Goal: Check status: Check status

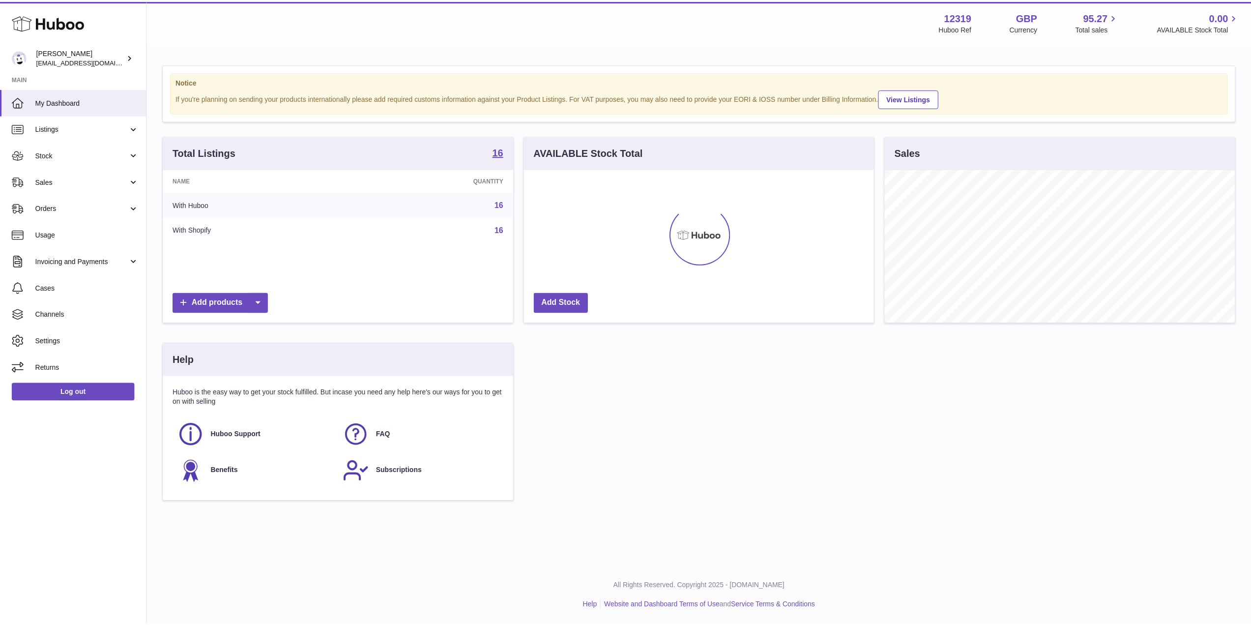
scroll to position [153, 352]
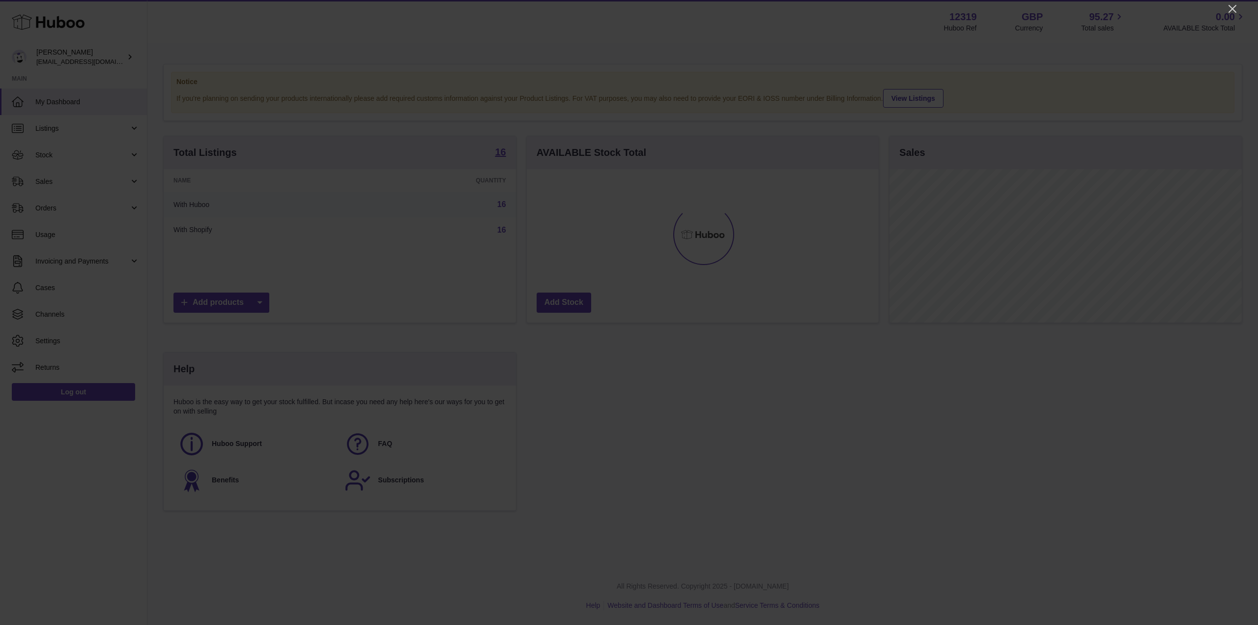
click at [1226, 6] on div at bounding box center [629, 312] width 1258 height 625
click at [1231, 7] on icon "Close" at bounding box center [1233, 9] width 12 height 12
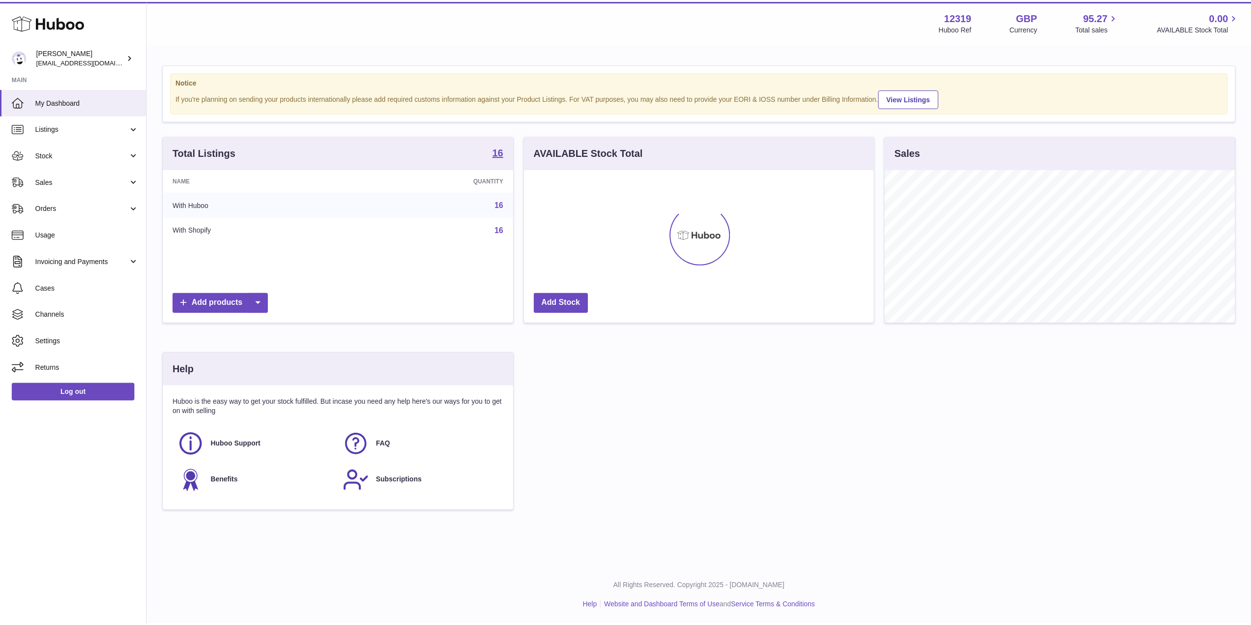
scroll to position [491428, 491232]
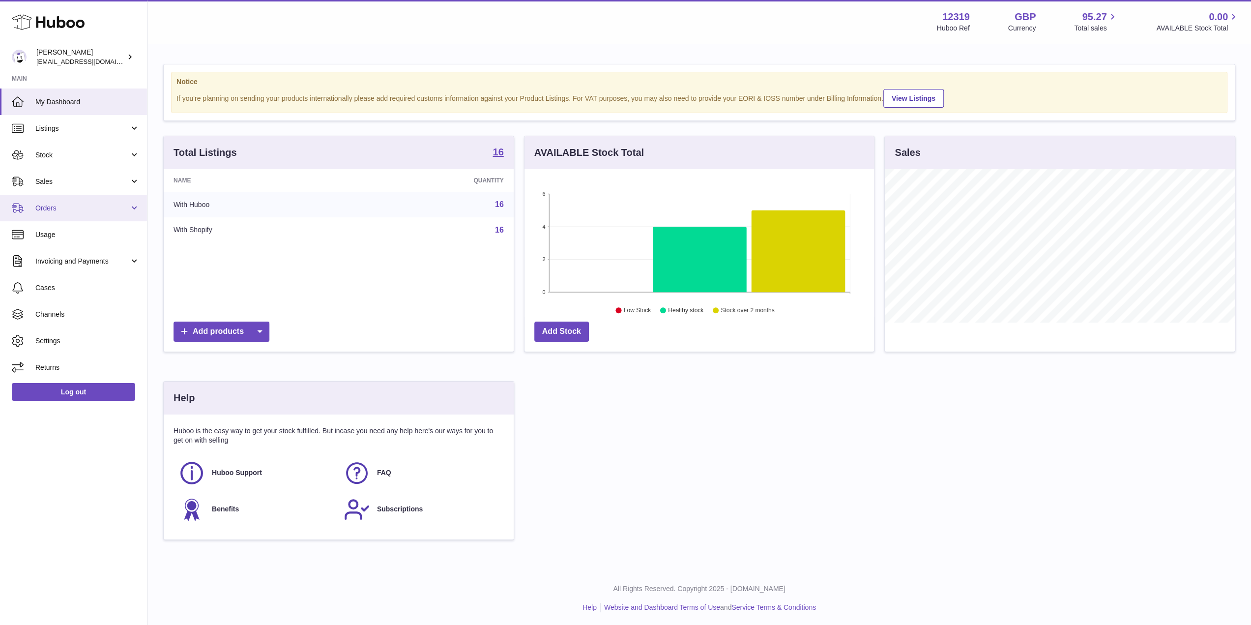
click at [76, 196] on link "Orders" at bounding box center [73, 208] width 147 height 27
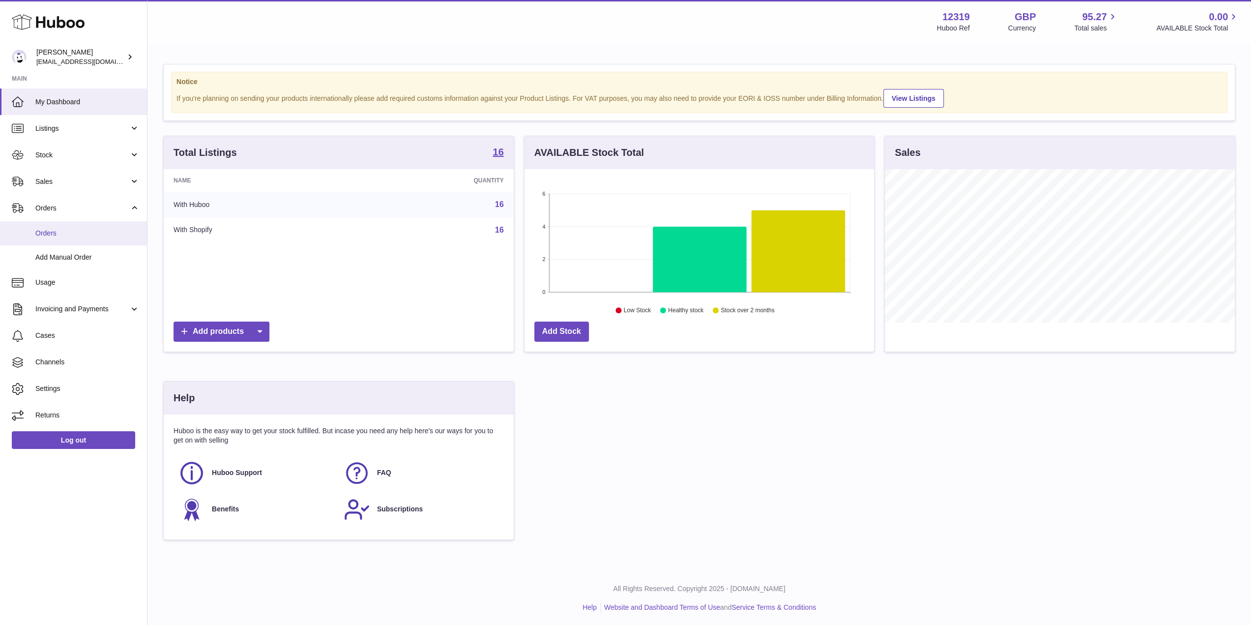
click at [78, 226] on link "Orders" at bounding box center [73, 233] width 147 height 24
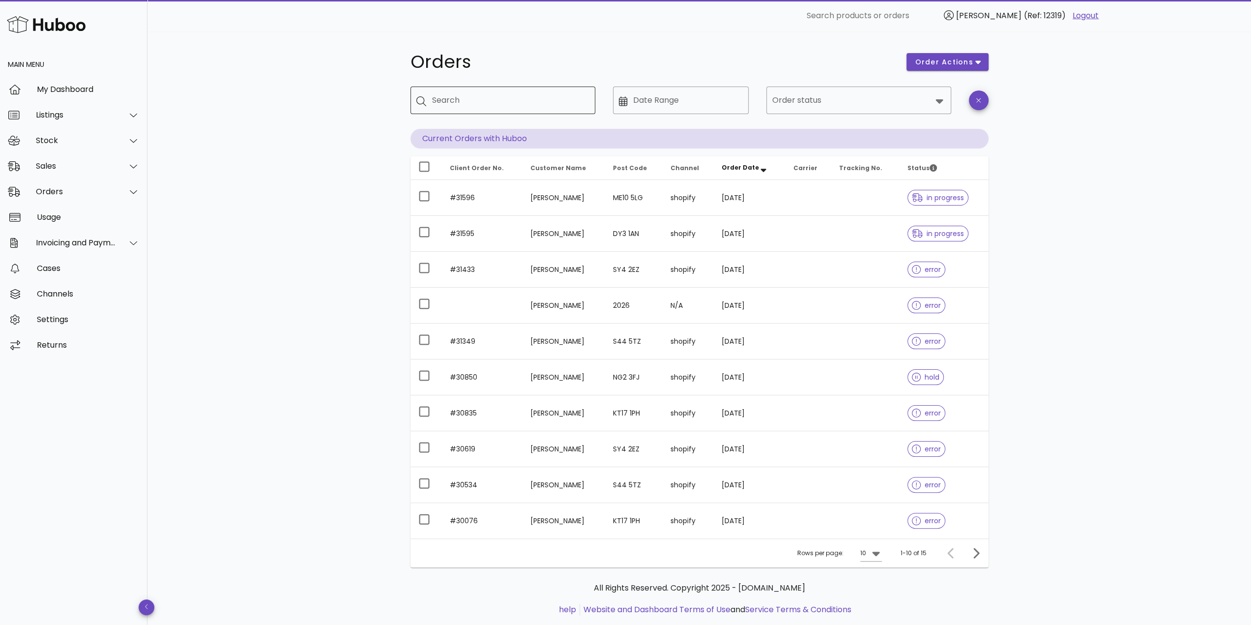
click at [511, 99] on input "Search" at bounding box center [509, 100] width 155 height 16
type input "***"
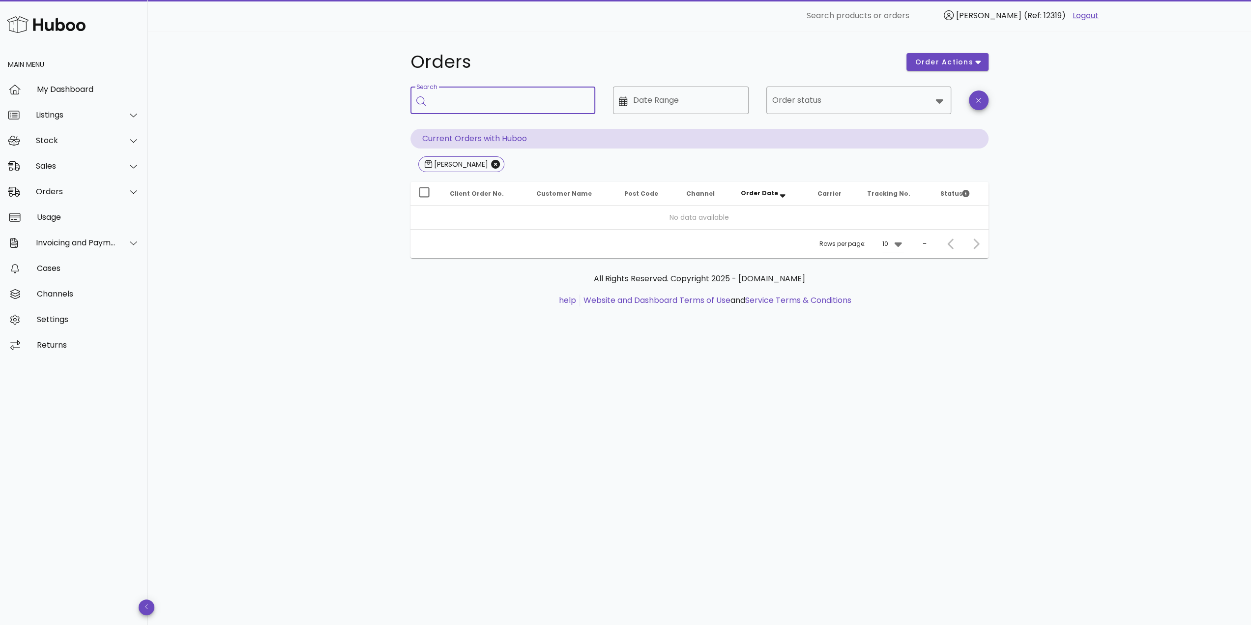
click at [391, 101] on div "Orders order actions ​ Search ​ Date Range ​ Order status Current Orders with H…" at bounding box center [699, 184] width 625 height 306
drag, startPoint x: 455, startPoint y: 167, endPoint x: 454, endPoint y: 149, distance: 18.2
click at [491, 167] on icon "Close" at bounding box center [495, 164] width 9 height 9
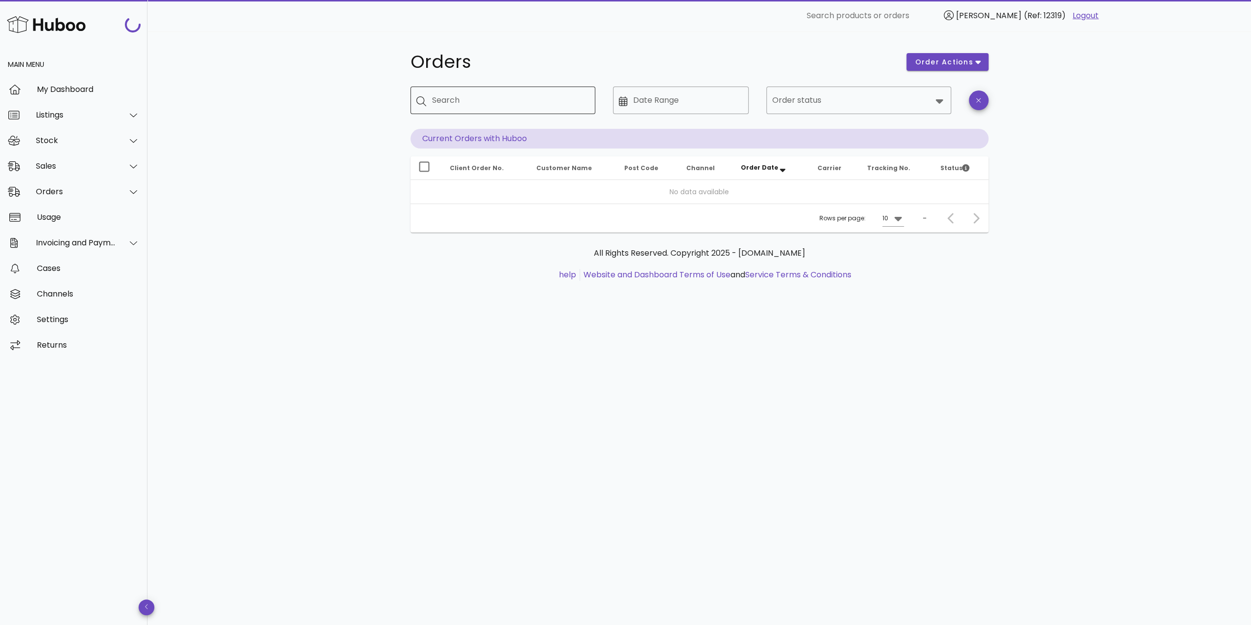
click at [467, 104] on input "Search" at bounding box center [509, 100] width 155 height 16
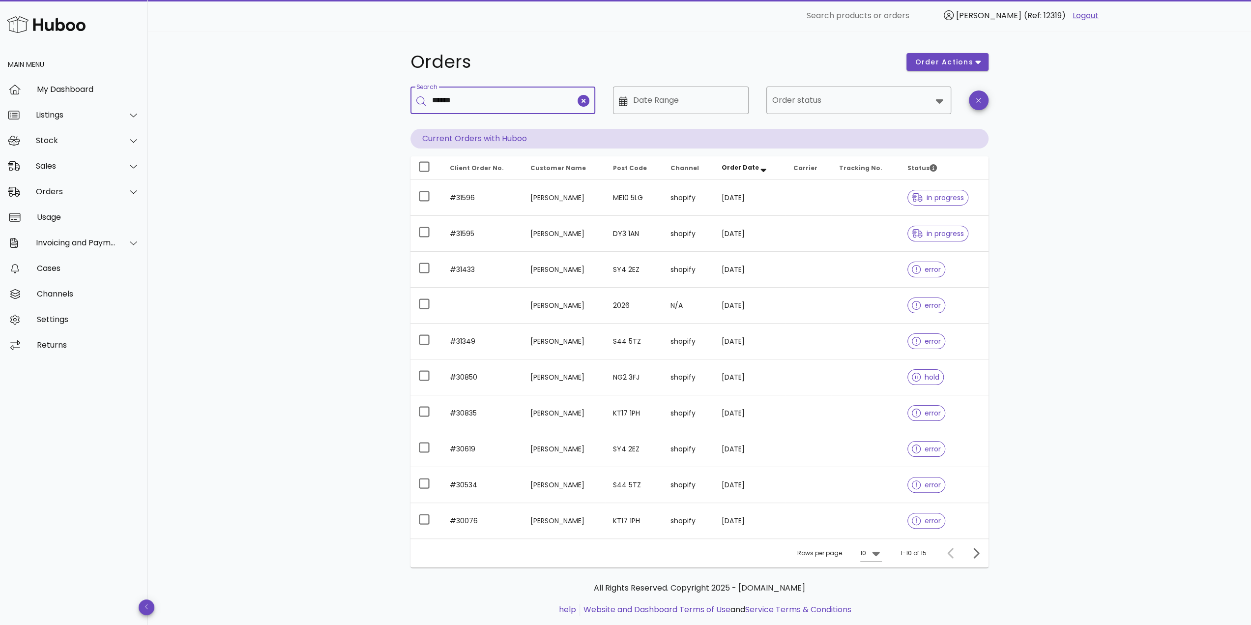
type input "******"
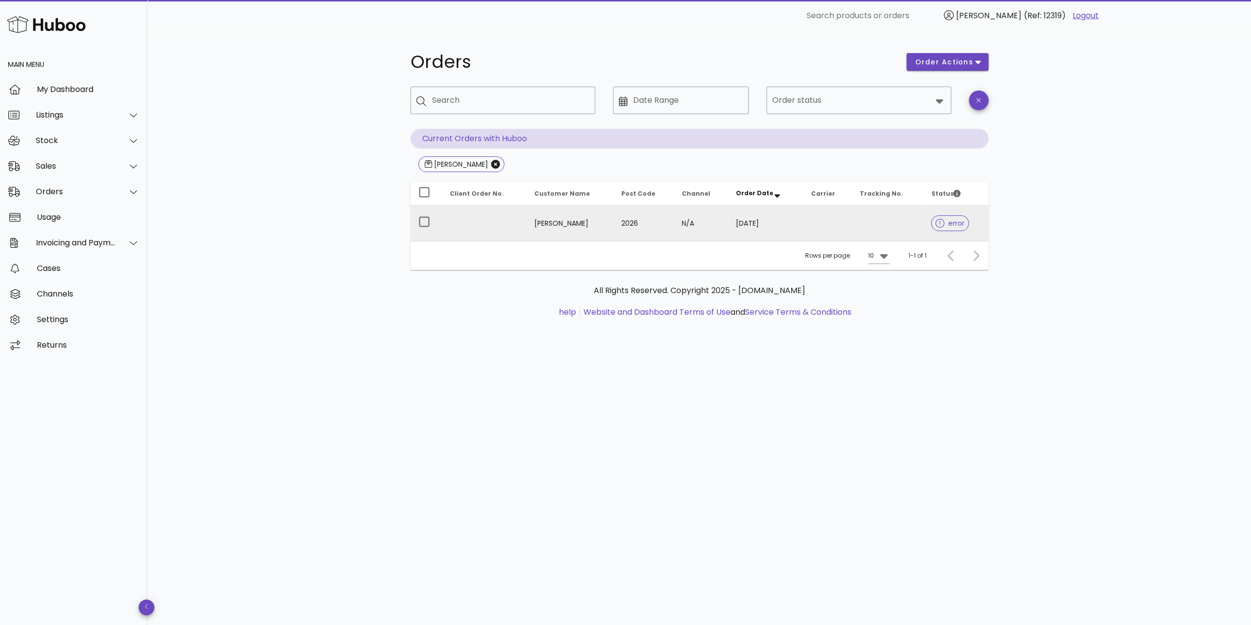
click at [575, 220] on td "[PERSON_NAME]" at bounding box center [569, 222] width 87 height 35
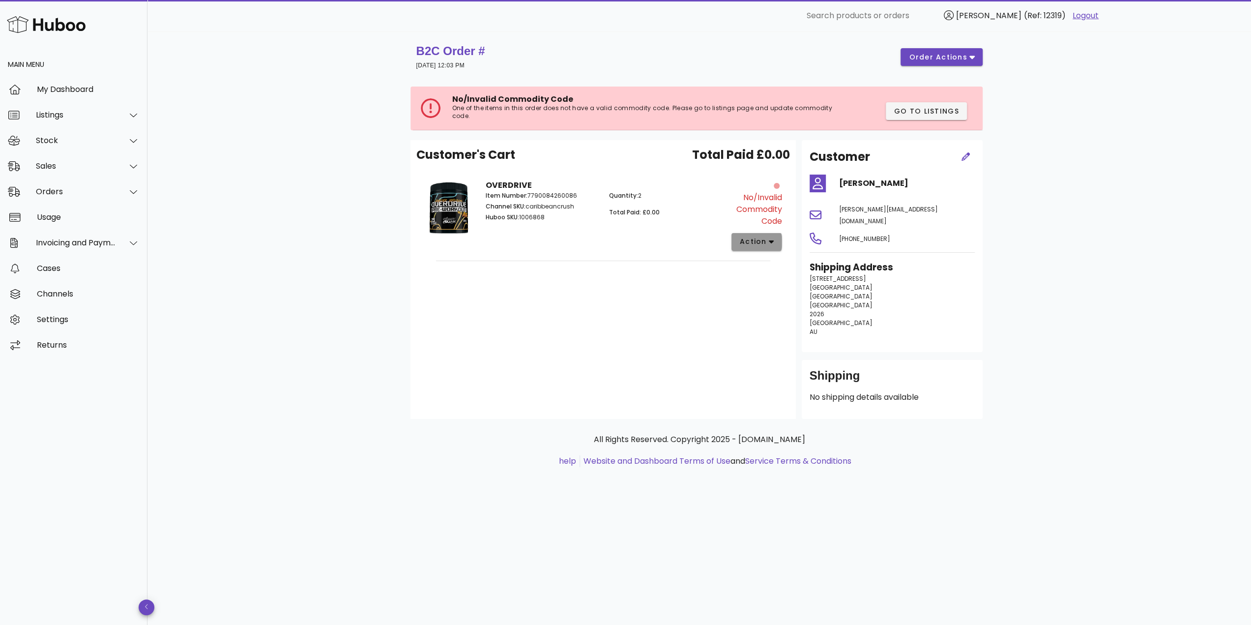
click at [761, 241] on span "action" at bounding box center [753, 241] width 28 height 10
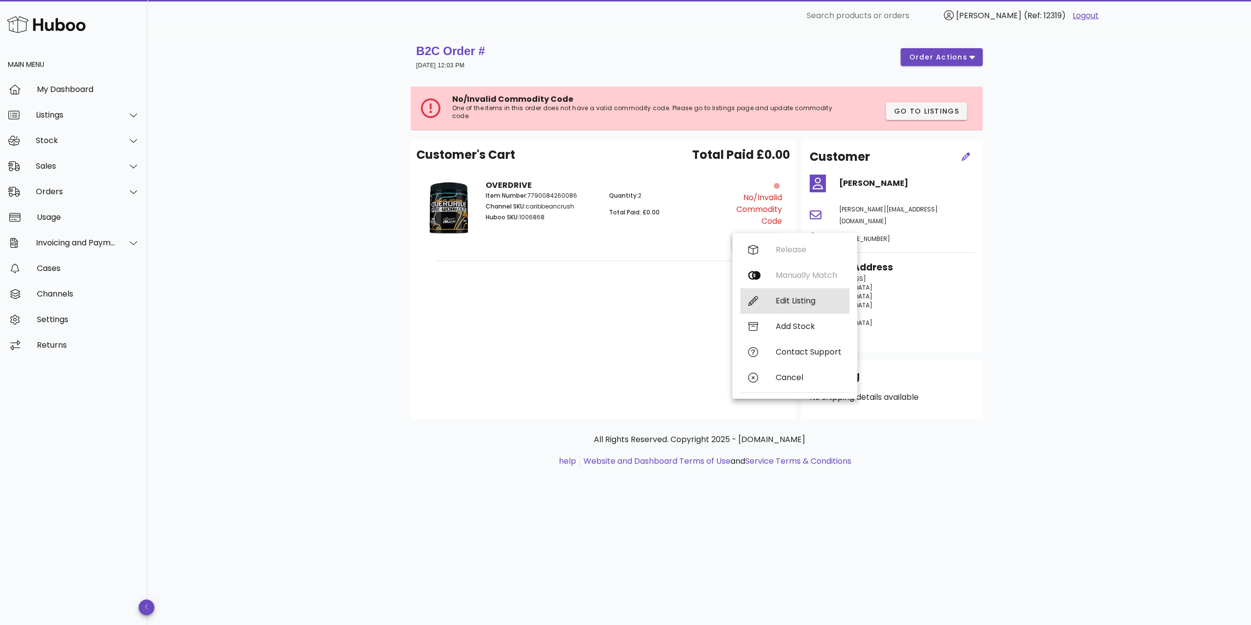
click at [780, 302] on div "Edit Listing" at bounding box center [809, 300] width 66 height 9
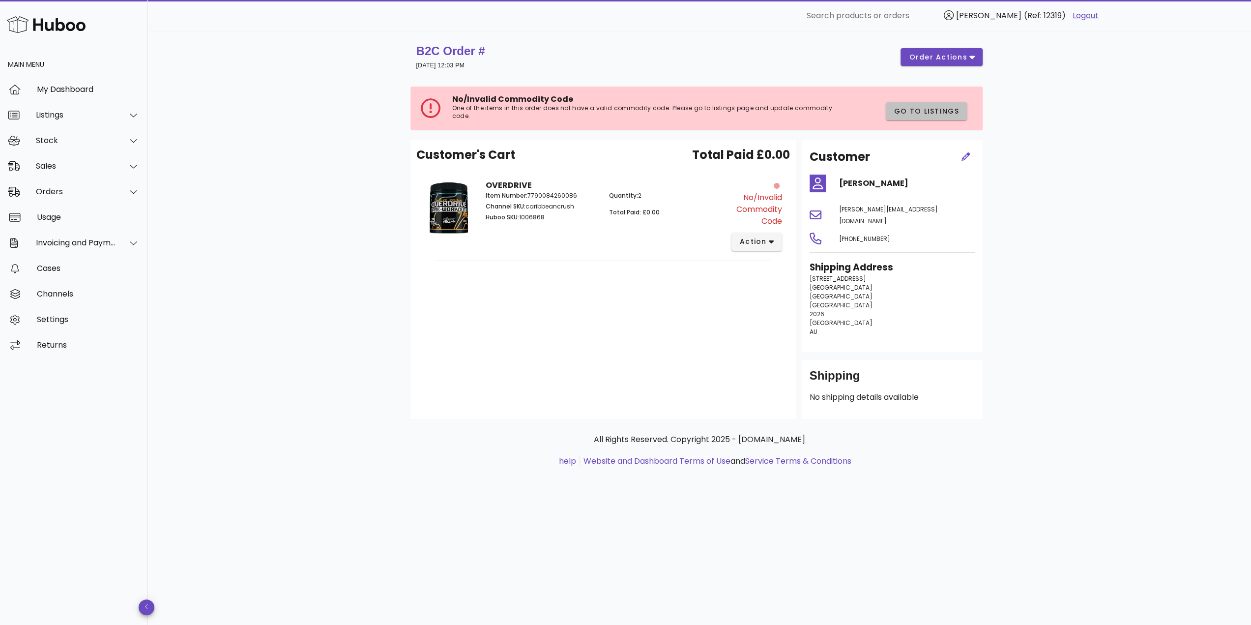
click at [915, 109] on span "Go to Listings" at bounding box center [926, 111] width 65 height 10
click at [939, 55] on span "order actions" at bounding box center [937, 57] width 59 height 10
click at [1025, 181] on div "B2C Order # 07 August 2025 at 12:03 PM order actions No/Invalid Commodity Code …" at bounding box center [699, 327] width 1104 height 593
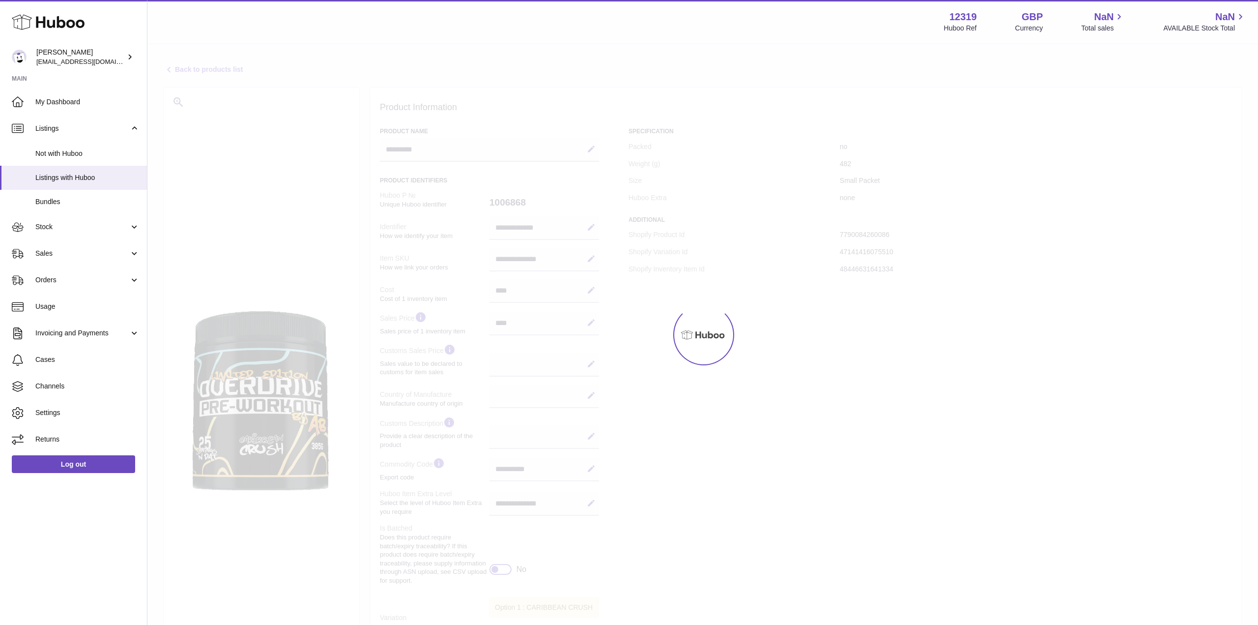
select select
select select "****"
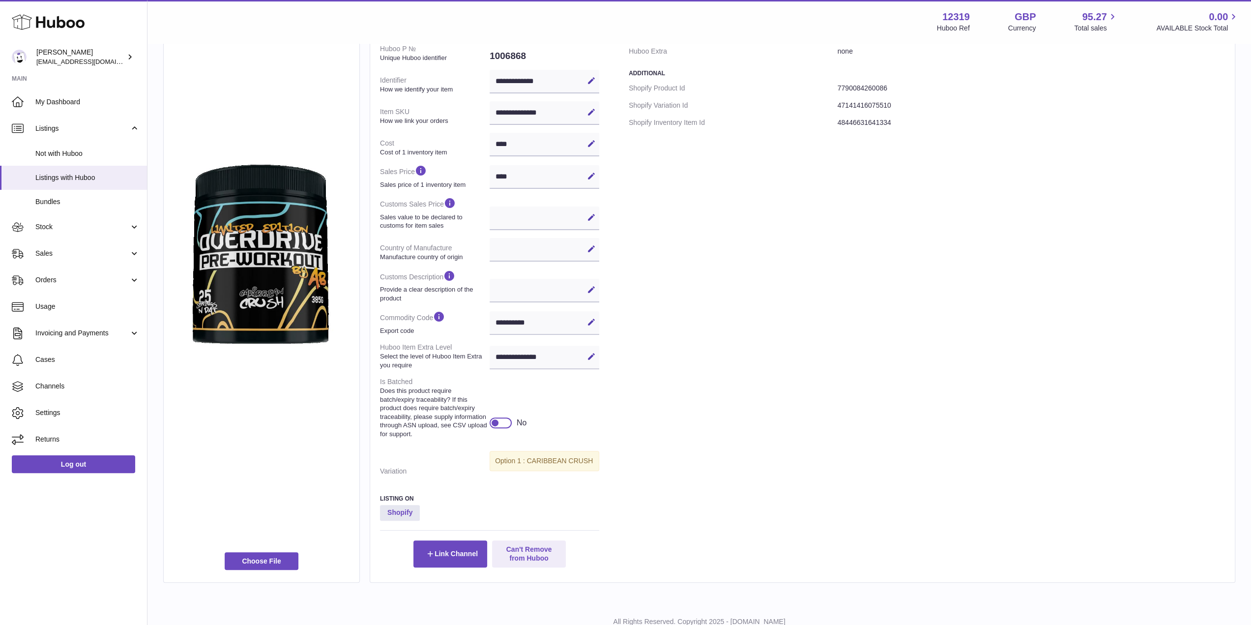
scroll to position [180, 0]
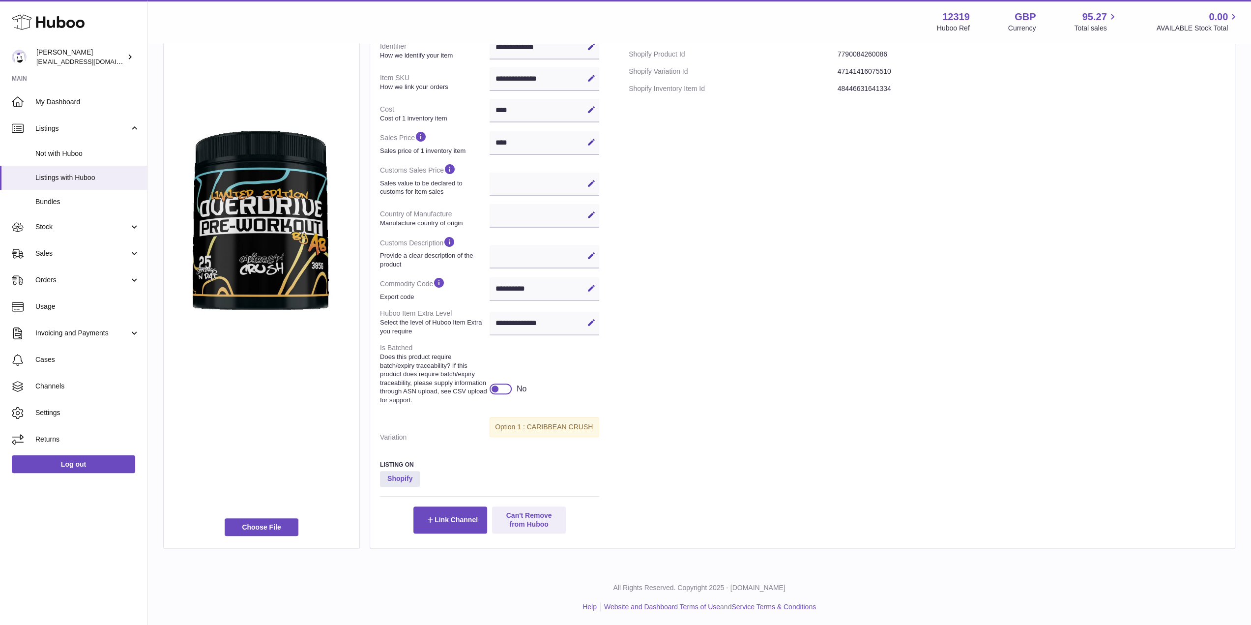
click at [550, 288] on div "**********" at bounding box center [545, 289] width 110 height 24
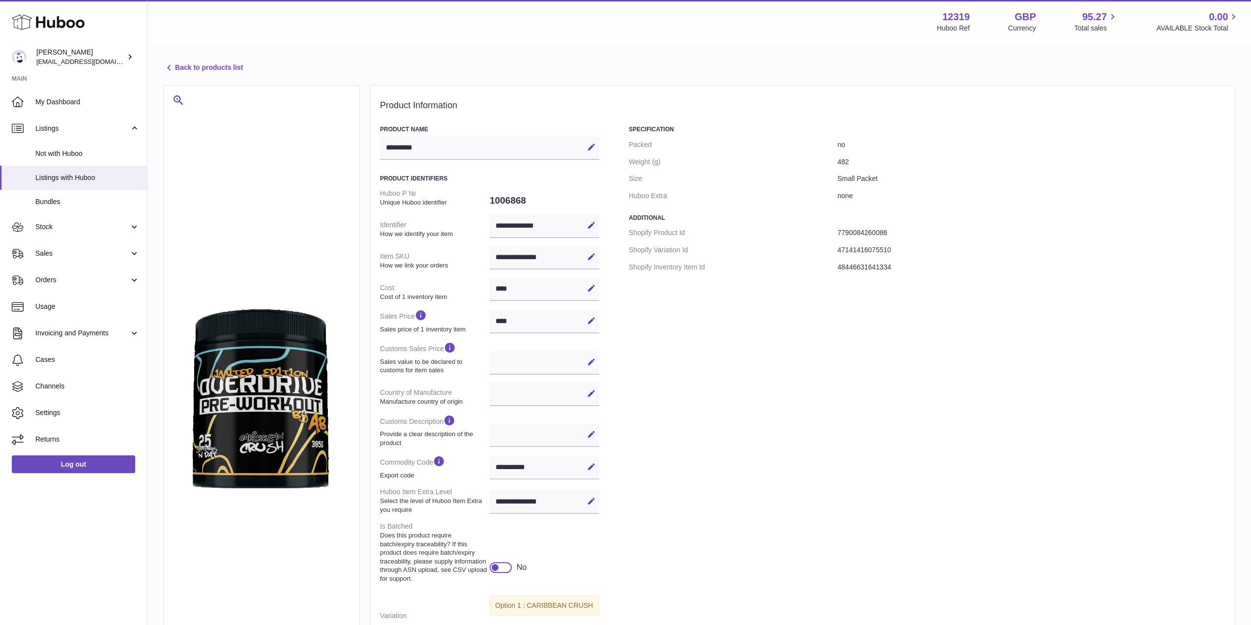
scroll to position [0, 0]
